Goal: Complete application form: Complete application form

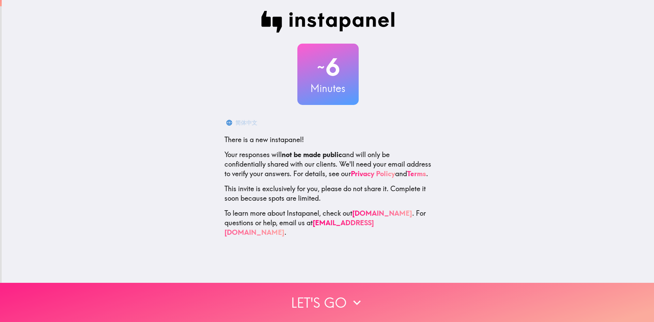
click at [330, 299] on button "Let's go" at bounding box center [327, 302] width 654 height 39
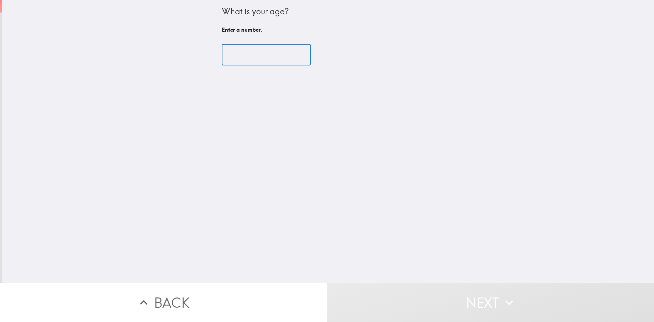
click at [244, 51] on input "number" at bounding box center [266, 54] width 89 height 21
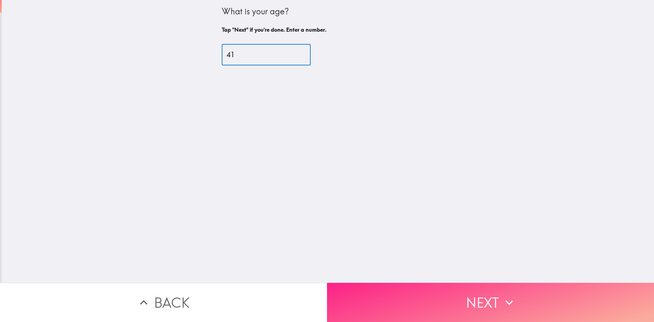
type input "41"
click at [429, 288] on button "Next" at bounding box center [490, 302] width 327 height 39
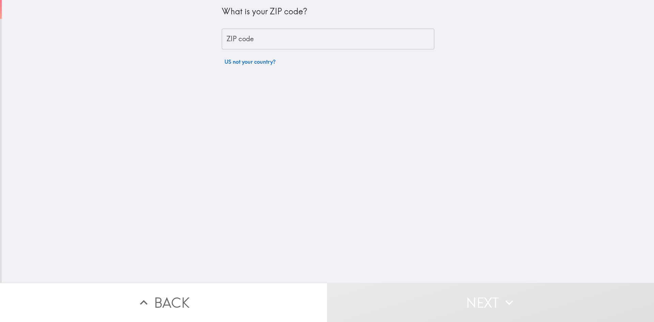
click at [235, 36] on input "ZIP code" at bounding box center [328, 39] width 212 height 21
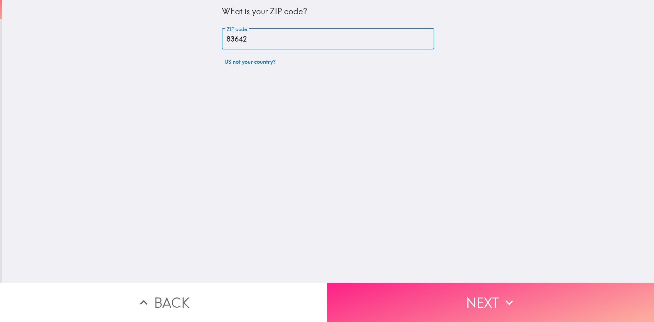
type input "83642"
click at [449, 302] on button "Next" at bounding box center [490, 302] width 327 height 39
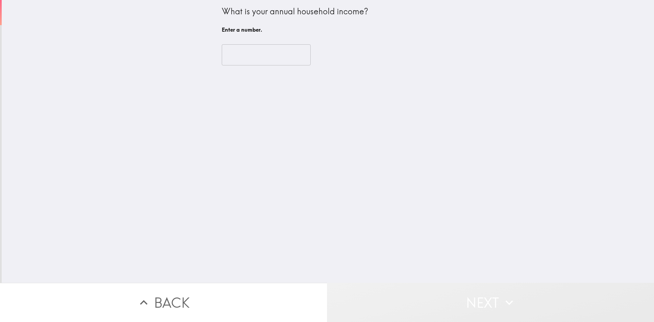
drag, startPoint x: 456, startPoint y: 300, endPoint x: 425, endPoint y: 290, distance: 32.9
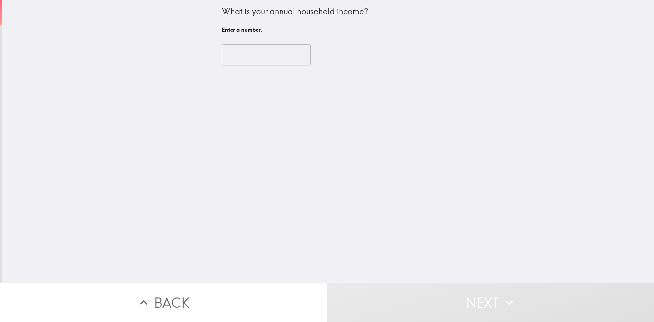
drag, startPoint x: 425, startPoint y: 290, endPoint x: 254, endPoint y: 81, distance: 269.2
click at [254, 81] on div "What is your annual household income? Enter a number. ​" at bounding box center [328, 141] width 652 height 283
click at [255, 53] on input "number" at bounding box center [266, 54] width 89 height 21
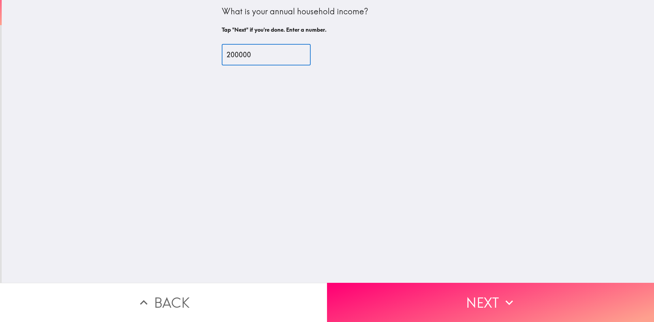
click at [236, 57] on input "200000" at bounding box center [266, 54] width 89 height 21
click at [231, 57] on input "200000" at bounding box center [266, 54] width 89 height 21
click at [233, 54] on input "200000" at bounding box center [266, 54] width 89 height 21
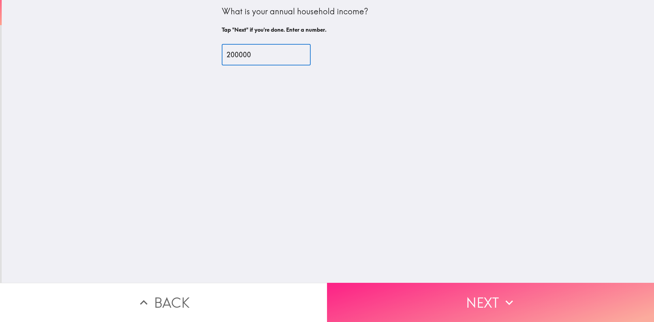
type input "200000"
click at [481, 308] on button "Next" at bounding box center [490, 302] width 327 height 39
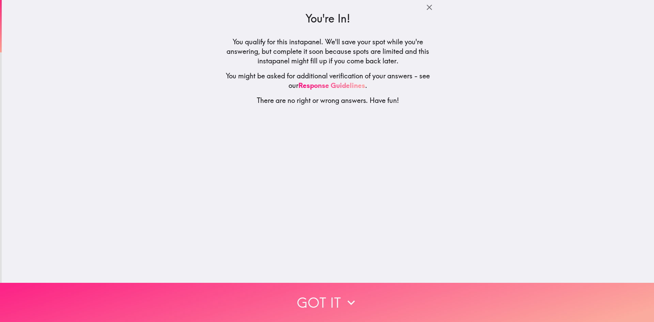
click at [346, 296] on icon "button" at bounding box center [350, 302] width 15 height 15
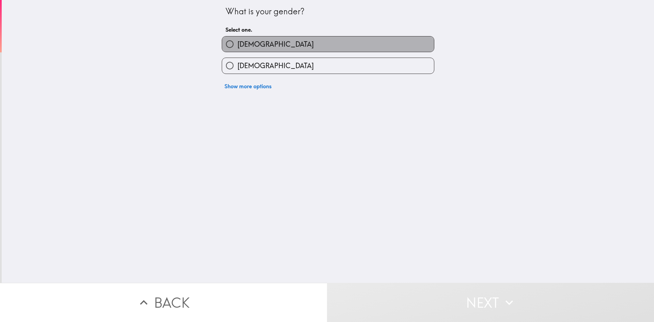
click at [245, 39] on label "[DEMOGRAPHIC_DATA]" at bounding box center [328, 43] width 212 height 15
click at [237, 39] on input "[DEMOGRAPHIC_DATA]" at bounding box center [229, 43] width 15 height 15
radio input "true"
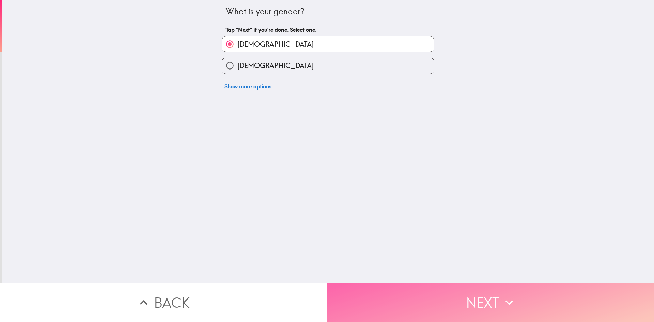
click at [472, 302] on button "Next" at bounding box center [490, 302] width 327 height 39
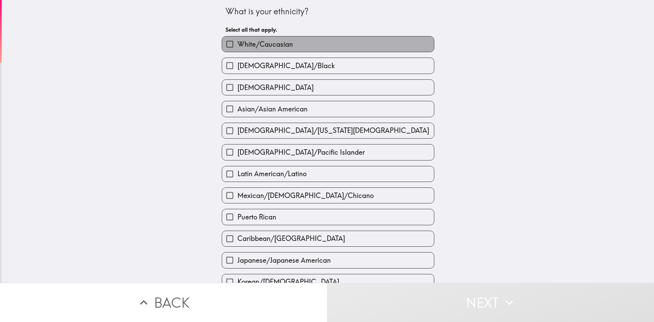
click at [269, 38] on label "White/Caucasian" at bounding box center [328, 43] width 212 height 15
click at [237, 38] on input "White/Caucasian" at bounding box center [229, 43] width 15 height 15
checkbox input "true"
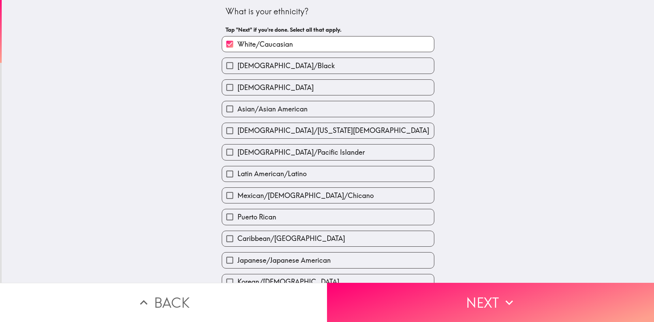
click at [266, 89] on label "[DEMOGRAPHIC_DATA]" at bounding box center [328, 87] width 212 height 15
click at [237, 89] on input "[DEMOGRAPHIC_DATA]" at bounding box center [229, 87] width 15 height 15
checkbox input "true"
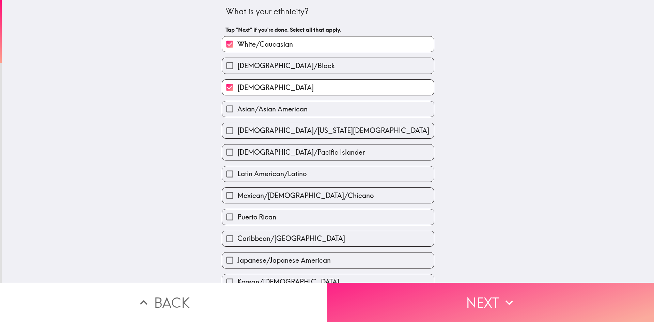
click at [486, 291] on button "Next" at bounding box center [490, 302] width 327 height 39
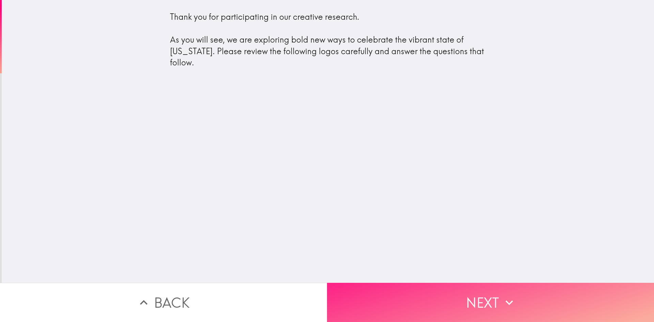
click at [486, 303] on button "Next" at bounding box center [490, 302] width 327 height 39
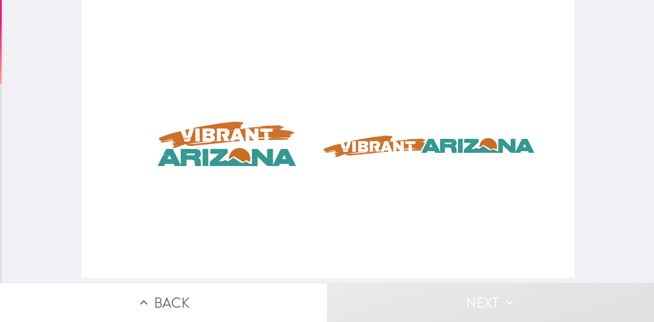
click at [228, 155] on div at bounding box center [327, 138] width 493 height 277
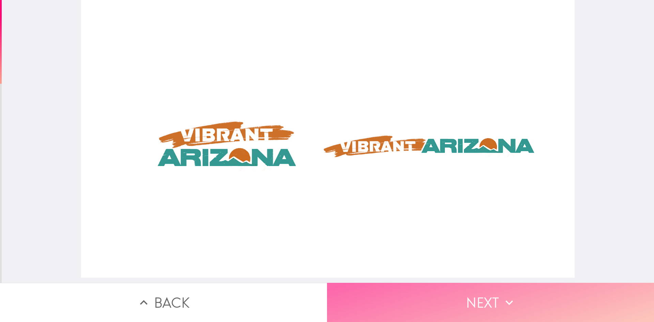
click at [479, 292] on button "Next" at bounding box center [490, 302] width 327 height 39
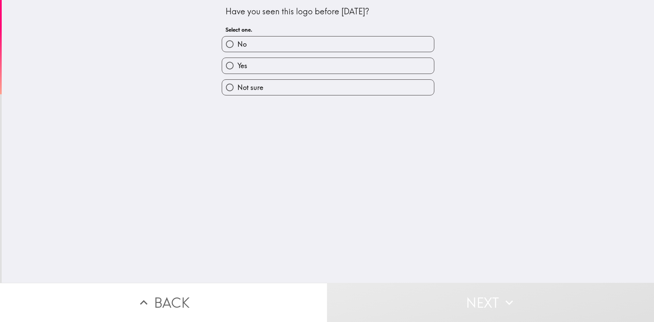
click at [248, 86] on span "Not sure" at bounding box center [250, 88] width 26 height 10
click at [237, 86] on input "Not sure" at bounding box center [229, 87] width 15 height 15
radio input "true"
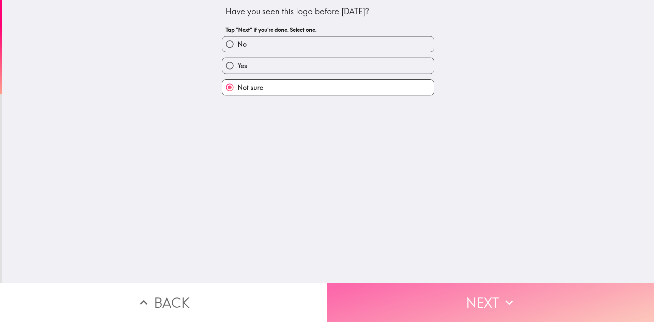
click at [474, 300] on button "Next" at bounding box center [490, 302] width 327 height 39
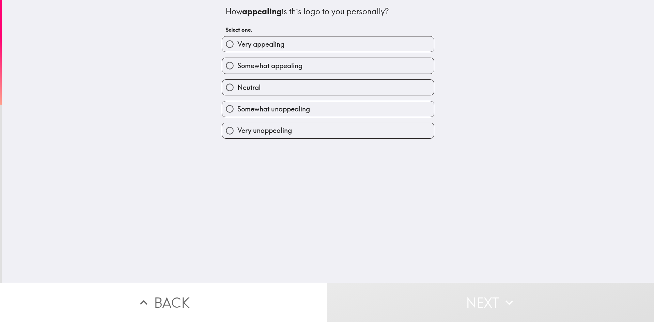
click at [262, 42] on span "Very appealing" at bounding box center [260, 44] width 47 height 10
click at [237, 42] on input "Very appealing" at bounding box center [229, 43] width 15 height 15
radio input "true"
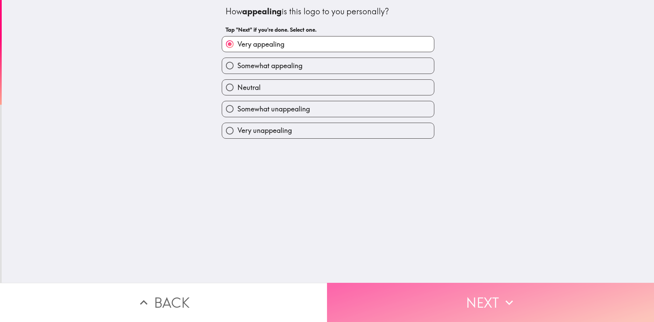
click at [491, 302] on button "Next" at bounding box center [490, 302] width 327 height 39
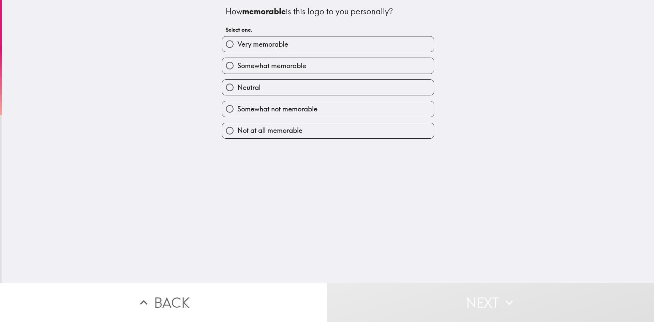
click at [272, 48] on span "Very memorable" at bounding box center [262, 44] width 51 height 10
click at [237, 48] on input "Very memorable" at bounding box center [229, 43] width 15 height 15
radio input "true"
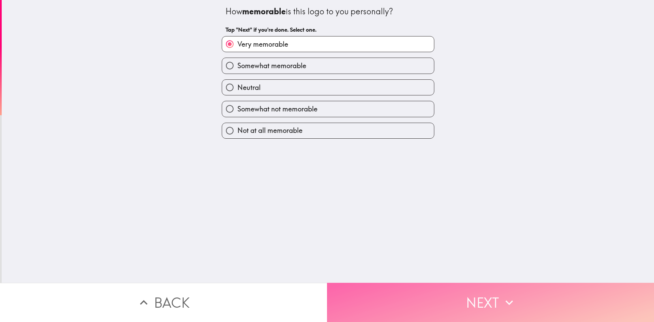
click at [469, 283] on button "Next" at bounding box center [490, 302] width 327 height 39
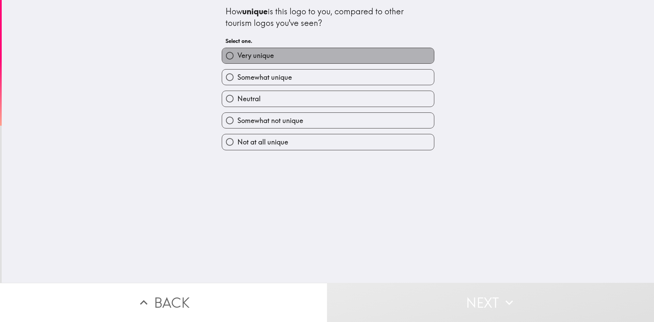
click at [259, 55] on span "Very unique" at bounding box center [255, 56] width 36 height 10
click at [237, 55] on input "Very unique" at bounding box center [229, 55] width 15 height 15
radio input "true"
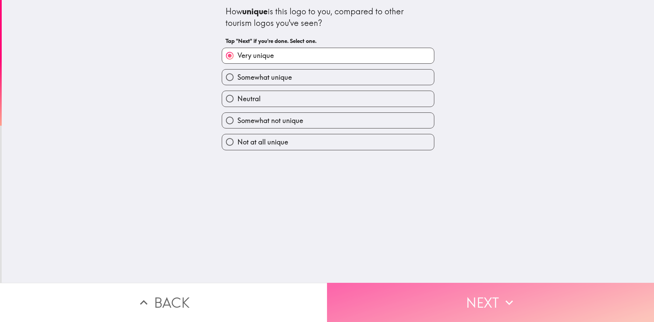
click at [479, 302] on button "Next" at bounding box center [490, 302] width 327 height 39
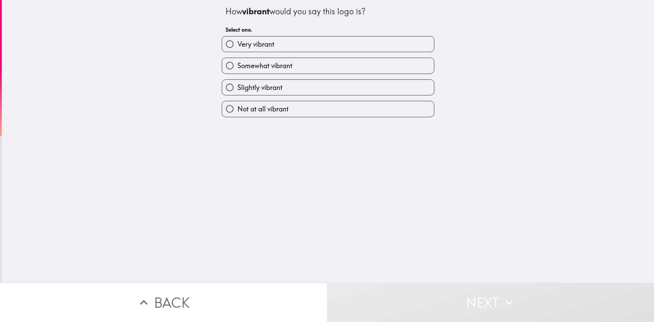
click at [263, 45] on span "Very vibrant" at bounding box center [255, 44] width 37 height 10
click at [237, 45] on input "Very vibrant" at bounding box center [229, 43] width 15 height 15
radio input "true"
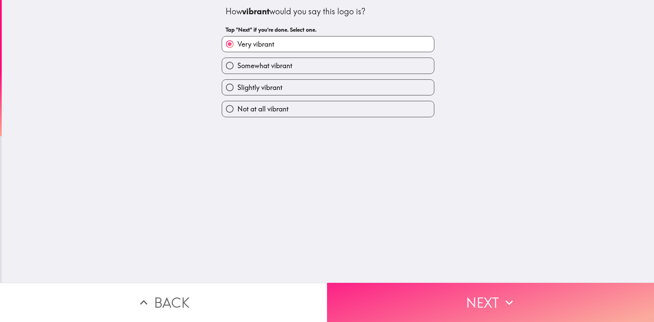
click at [483, 295] on button "Next" at bounding box center [490, 302] width 327 height 39
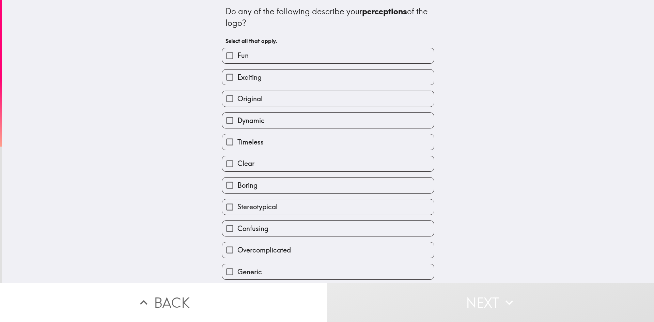
click at [242, 78] on span "Exciting" at bounding box center [249, 78] width 24 height 10
click at [237, 78] on input "Exciting" at bounding box center [229, 76] width 15 height 15
checkbox input "true"
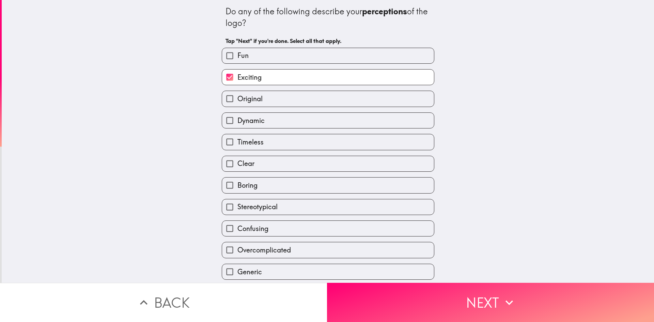
click at [260, 99] on label "Original" at bounding box center [328, 98] width 212 height 15
click at [237, 99] on input "Original" at bounding box center [229, 98] width 15 height 15
checkbox input "true"
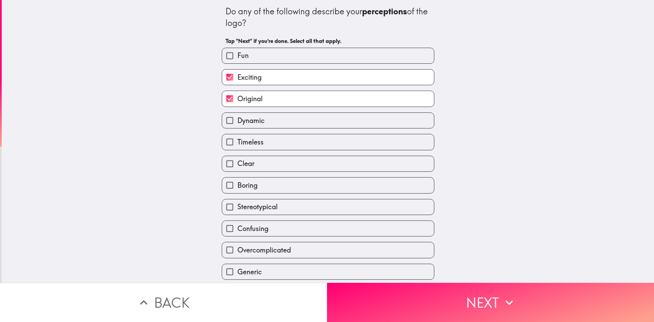
click at [242, 162] on span "Clear" at bounding box center [245, 164] width 17 height 10
click at [237, 162] on input "Clear" at bounding box center [229, 163] width 15 height 15
checkbox input "true"
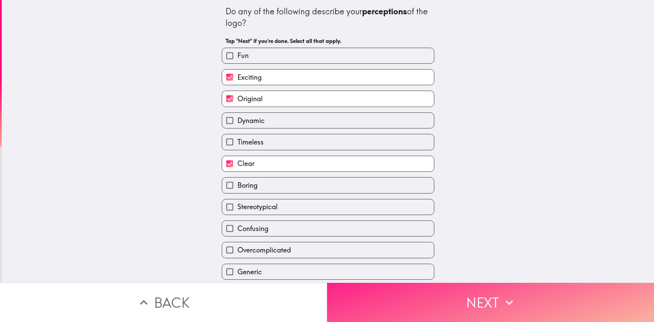
click at [418, 283] on button "Next" at bounding box center [490, 302] width 327 height 39
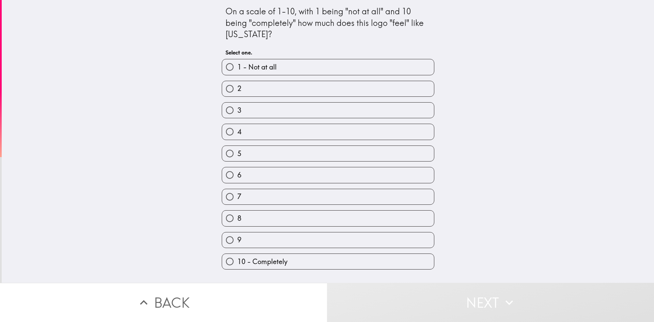
click at [258, 243] on label "9" at bounding box center [328, 239] width 212 height 15
click at [237, 243] on input "9" at bounding box center [229, 239] width 15 height 15
radio input "true"
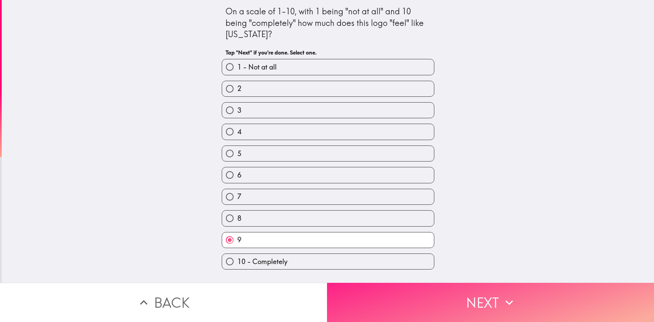
click at [433, 306] on button "Next" at bounding box center [490, 302] width 327 height 39
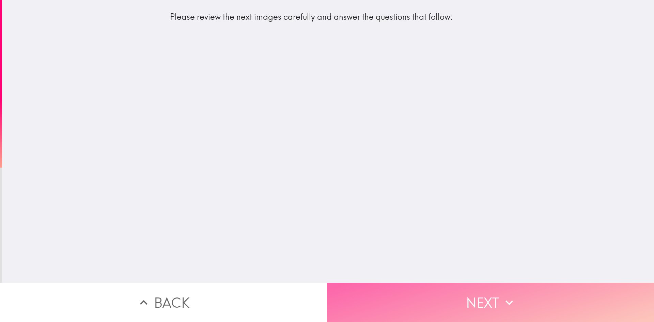
click at [452, 291] on button "Next" at bounding box center [490, 302] width 327 height 39
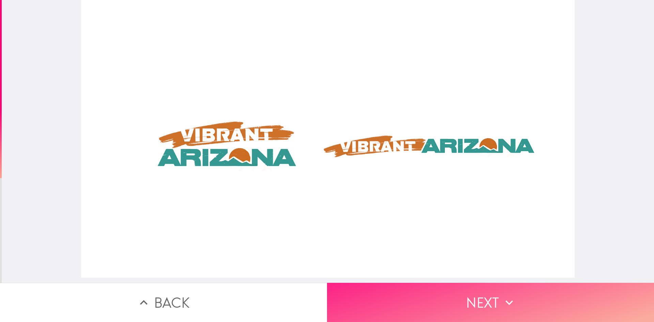
click at [466, 302] on button "Next" at bounding box center [490, 302] width 327 height 39
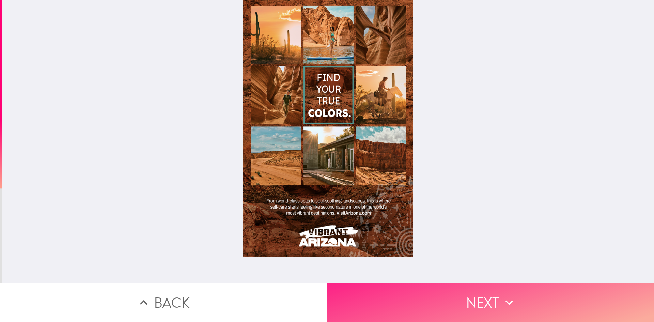
click at [508, 307] on button "Next" at bounding box center [490, 302] width 327 height 39
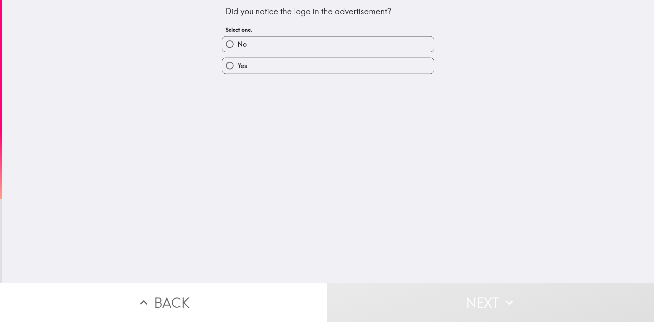
click at [249, 64] on label "Yes" at bounding box center [328, 65] width 212 height 15
click at [237, 64] on input "Yes" at bounding box center [229, 65] width 15 height 15
radio input "true"
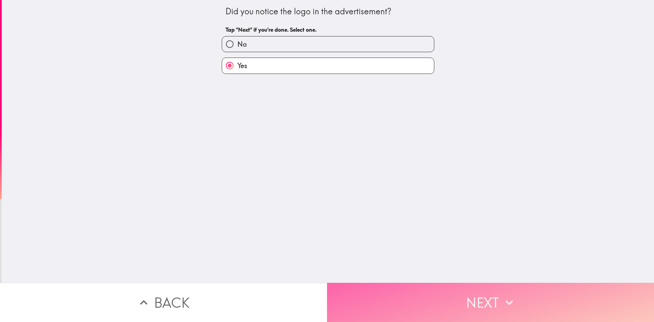
click at [439, 294] on button "Next" at bounding box center [490, 302] width 327 height 39
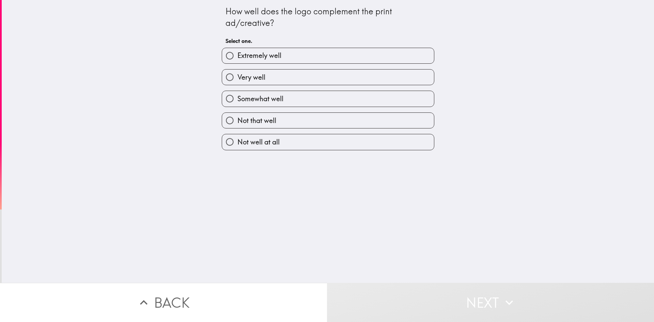
click at [252, 54] on span "Extremely well" at bounding box center [259, 56] width 44 height 10
click at [237, 54] on input "Extremely well" at bounding box center [229, 55] width 15 height 15
radio input "true"
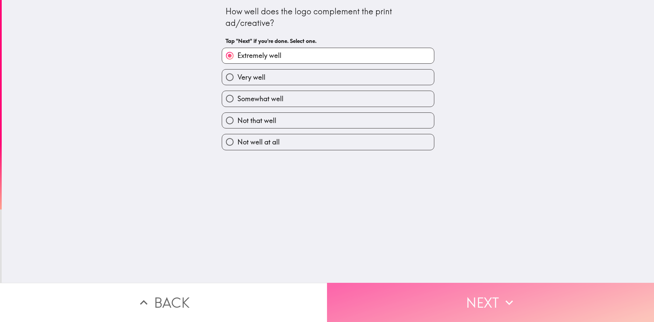
click at [447, 297] on button "Next" at bounding box center [490, 302] width 327 height 39
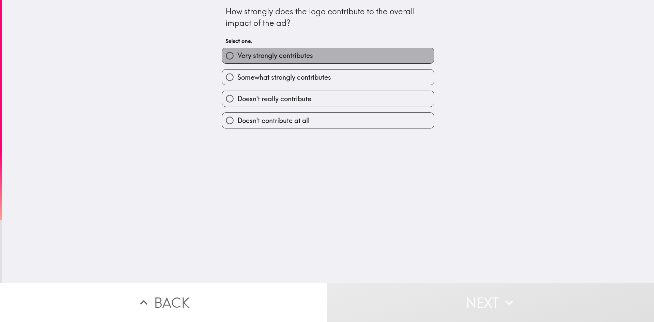
click at [242, 55] on span "Very strongly contributes" at bounding box center [275, 56] width 76 height 10
click at [237, 55] on input "Very strongly contributes" at bounding box center [229, 55] width 15 height 15
radio input "true"
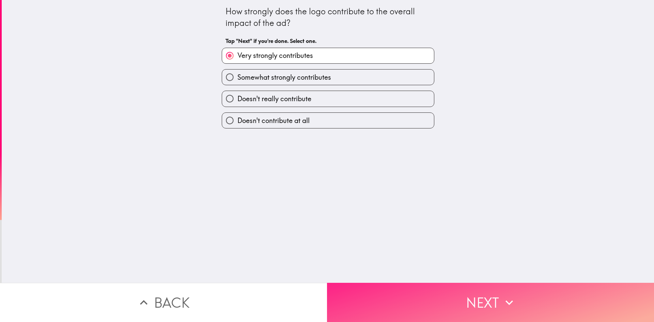
click at [467, 302] on button "Next" at bounding box center [490, 302] width 327 height 39
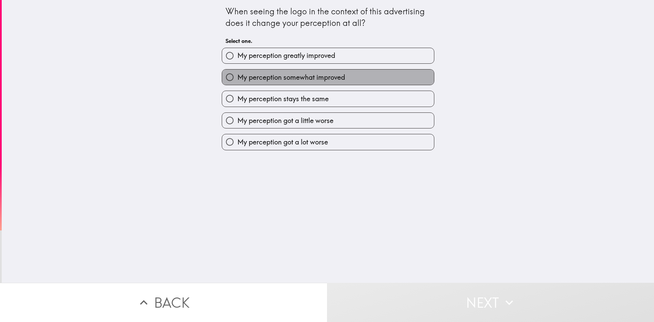
click at [275, 82] on label "My perception somewhat improved" at bounding box center [328, 76] width 212 height 15
click at [237, 82] on input "My perception somewhat improved" at bounding box center [229, 76] width 15 height 15
radio input "true"
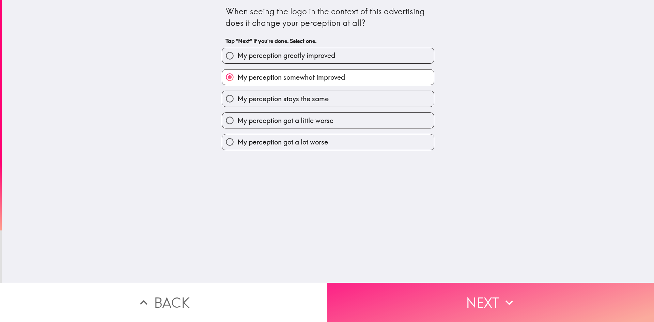
click at [452, 288] on button "Next" at bounding box center [490, 302] width 327 height 39
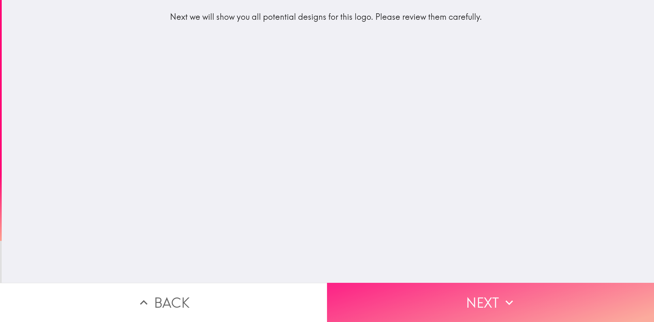
click at [470, 296] on button "Next" at bounding box center [490, 302] width 327 height 39
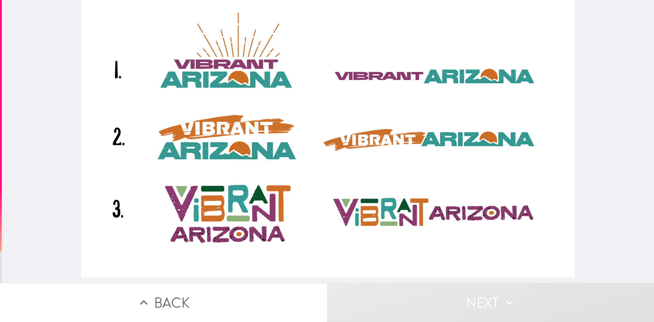
drag, startPoint x: 242, startPoint y: 227, endPoint x: 285, endPoint y: 229, distance: 42.6
click at [285, 229] on div at bounding box center [327, 138] width 493 height 277
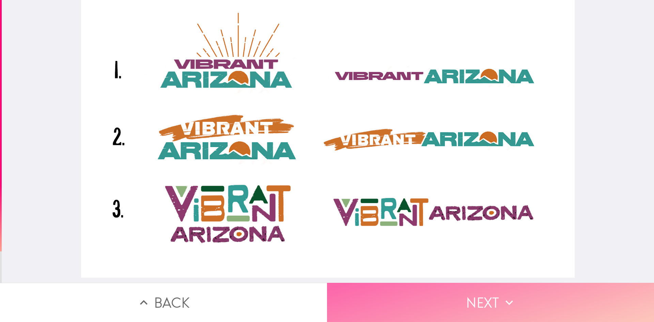
click at [466, 298] on button "Next" at bounding box center [490, 302] width 327 height 39
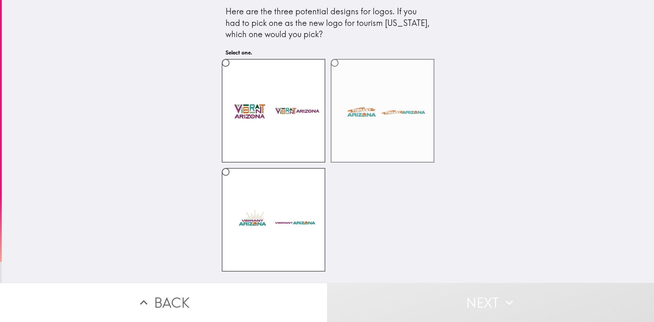
click at [386, 135] on label at bounding box center [382, 110] width 103 height 103
click at [342, 70] on input "radio" at bounding box center [334, 62] width 15 height 15
radio input "true"
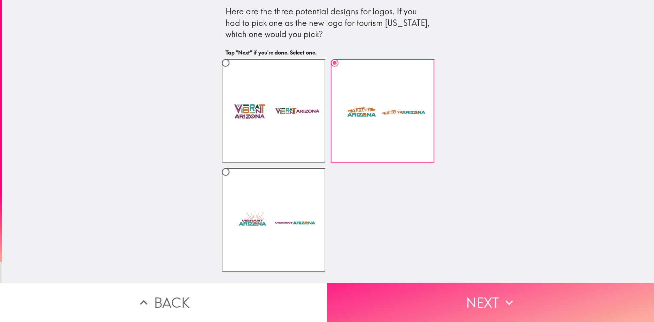
click at [468, 289] on button "Next" at bounding box center [490, 302] width 327 height 39
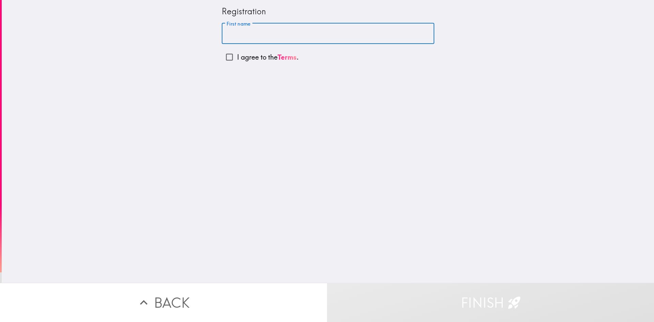
click at [268, 35] on input "First name" at bounding box center [328, 33] width 212 height 21
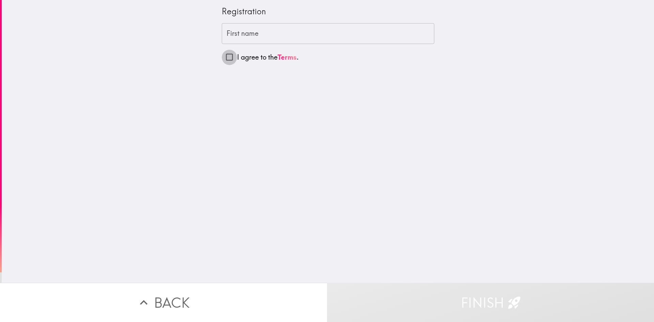
click at [222, 55] on input "I agree to the Terms ." at bounding box center [229, 56] width 15 height 15
checkbox input "true"
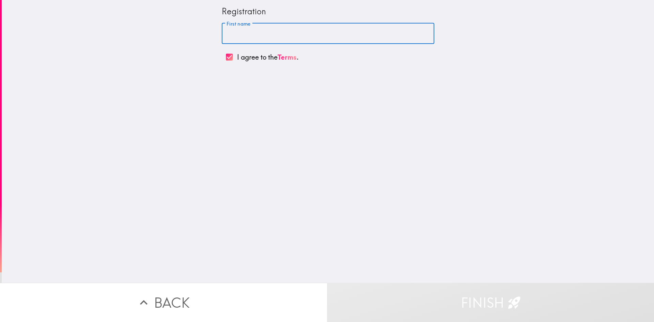
click at [246, 35] on input "First name" at bounding box center [328, 33] width 212 height 21
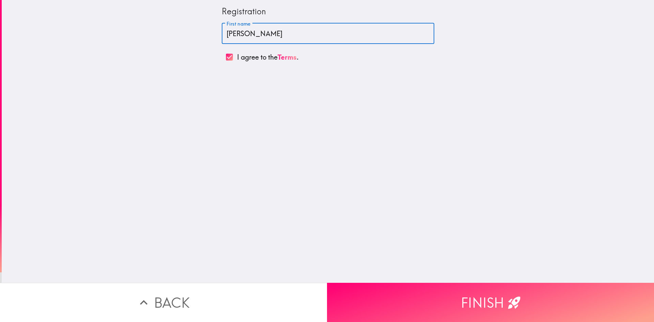
type input "[PERSON_NAME]"
